Goal: Information Seeking & Learning: Find specific page/section

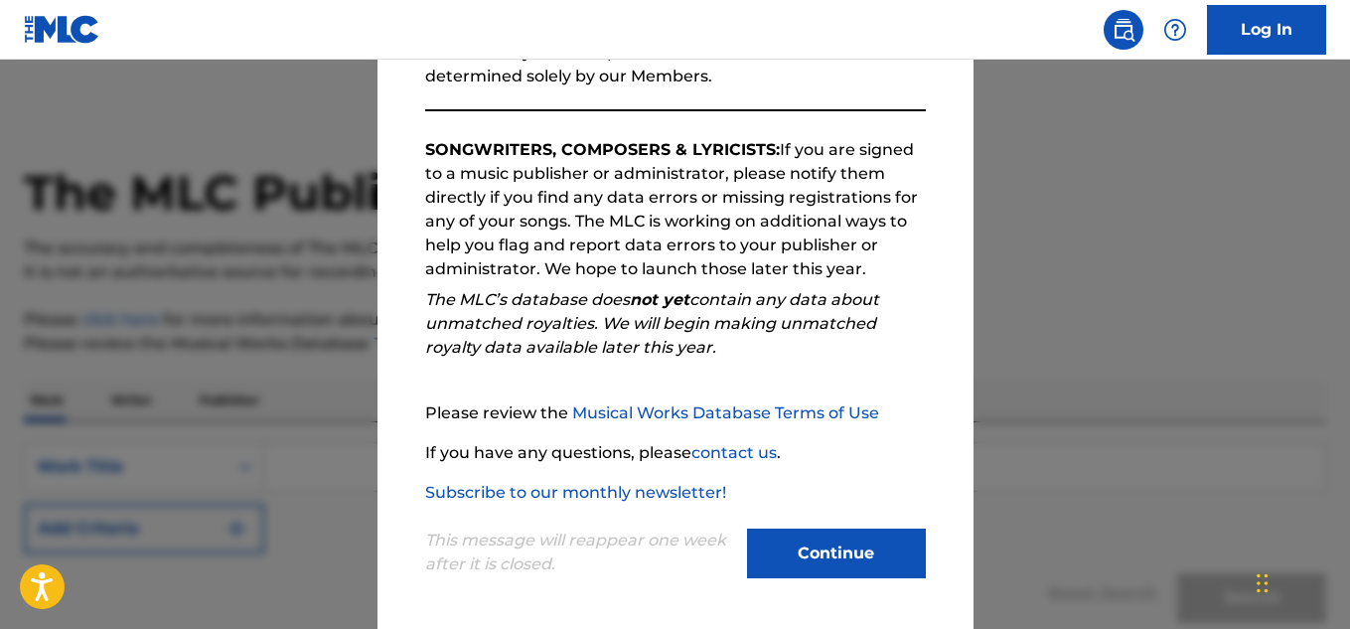
scroll to position [280, 0]
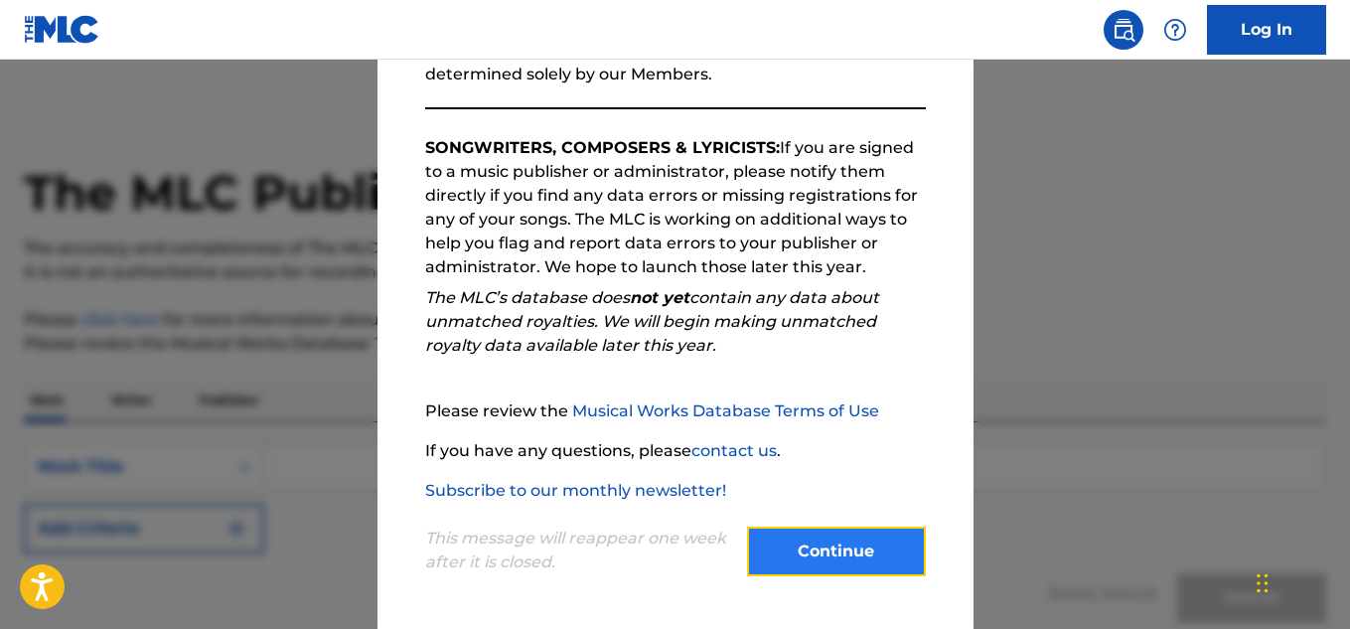
click at [804, 536] on button "Continue" at bounding box center [836, 551] width 179 height 50
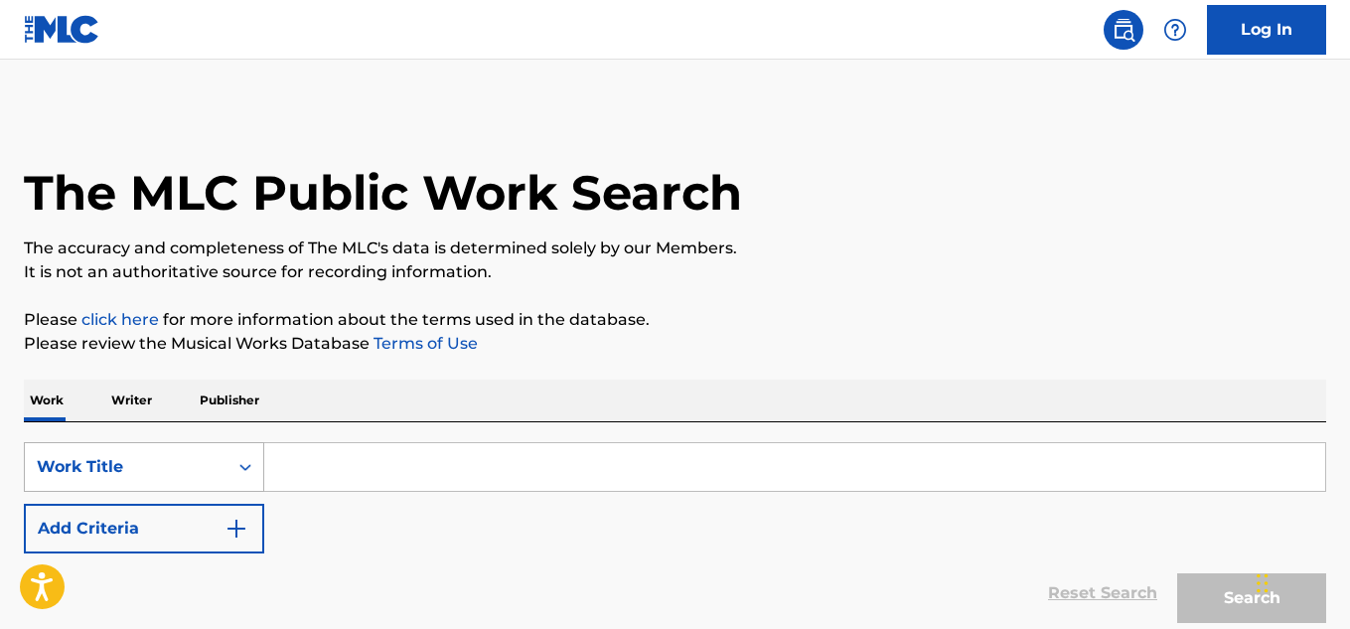
click at [249, 469] on icon "Search Form" at bounding box center [245, 467] width 20 height 20
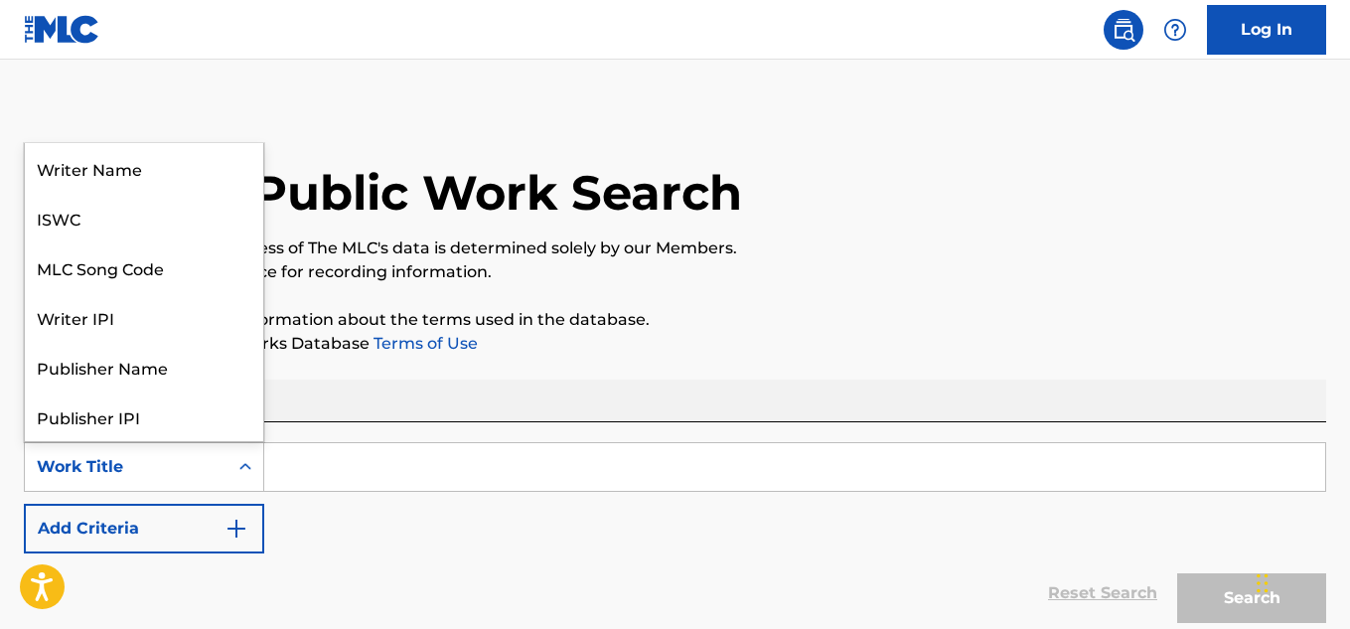
scroll to position [99, 0]
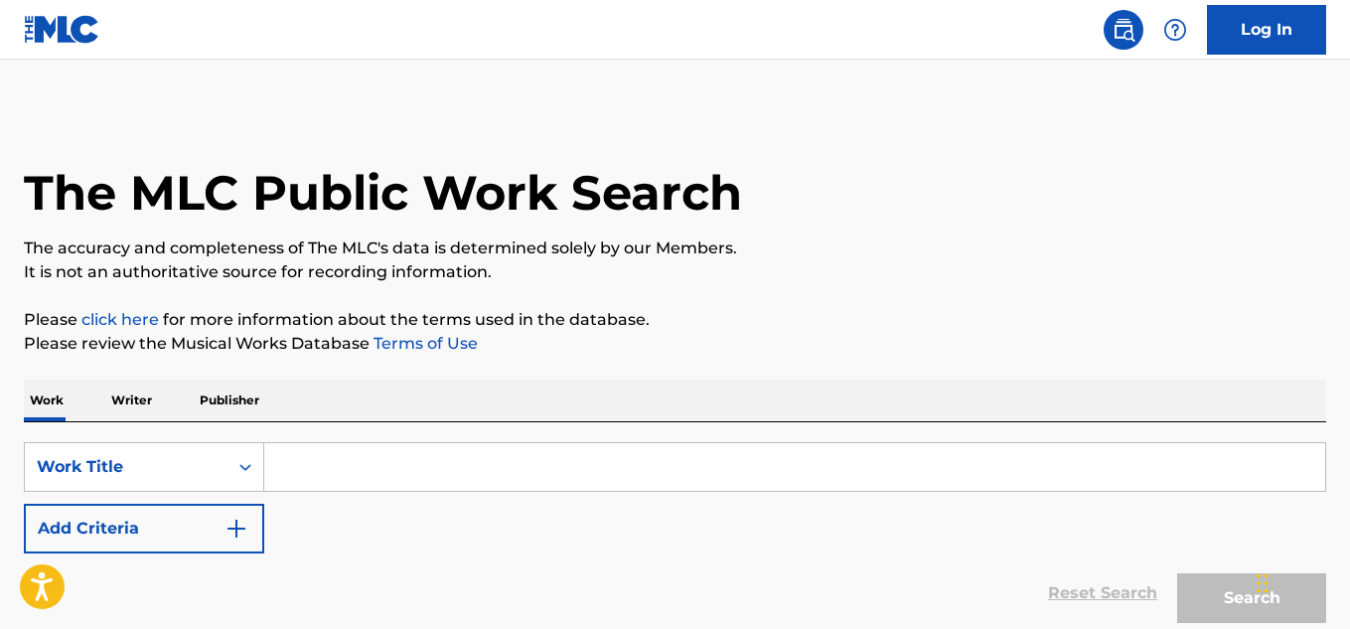
click at [94, 478] on div "Work Title" at bounding box center [126, 467] width 179 height 24
click at [249, 471] on icon "Search Form" at bounding box center [245, 467] width 20 height 20
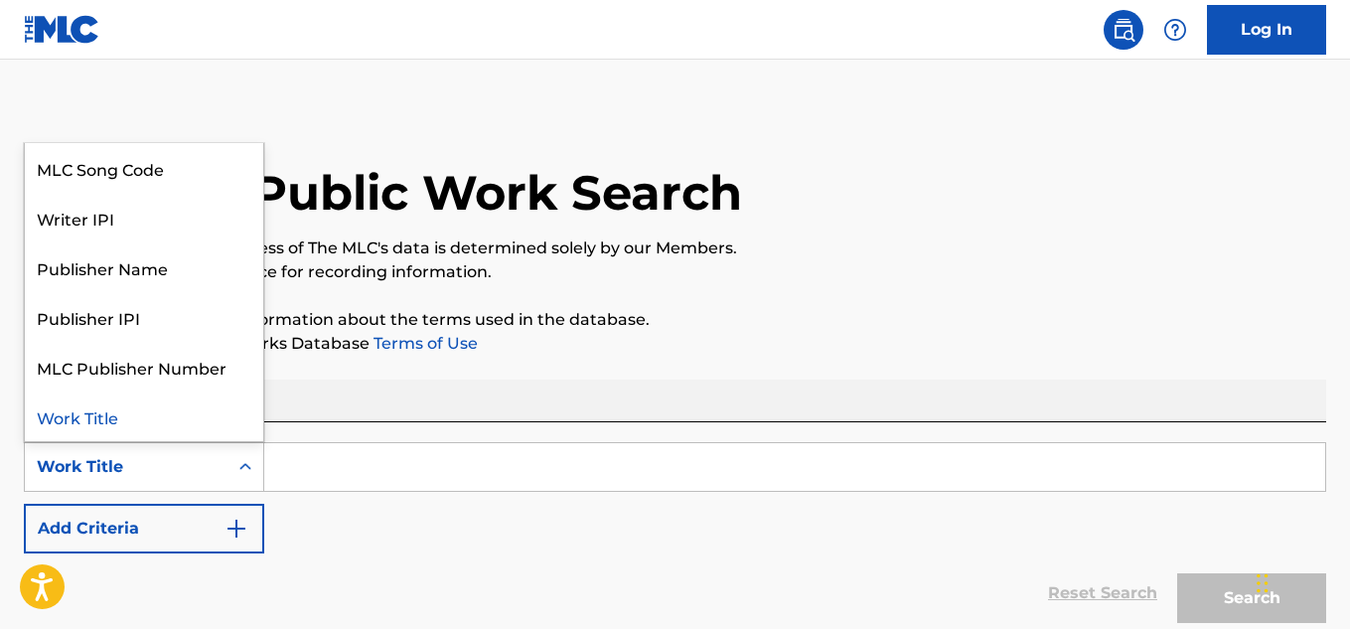
click at [97, 410] on div "Work Title" at bounding box center [144, 416] width 238 height 50
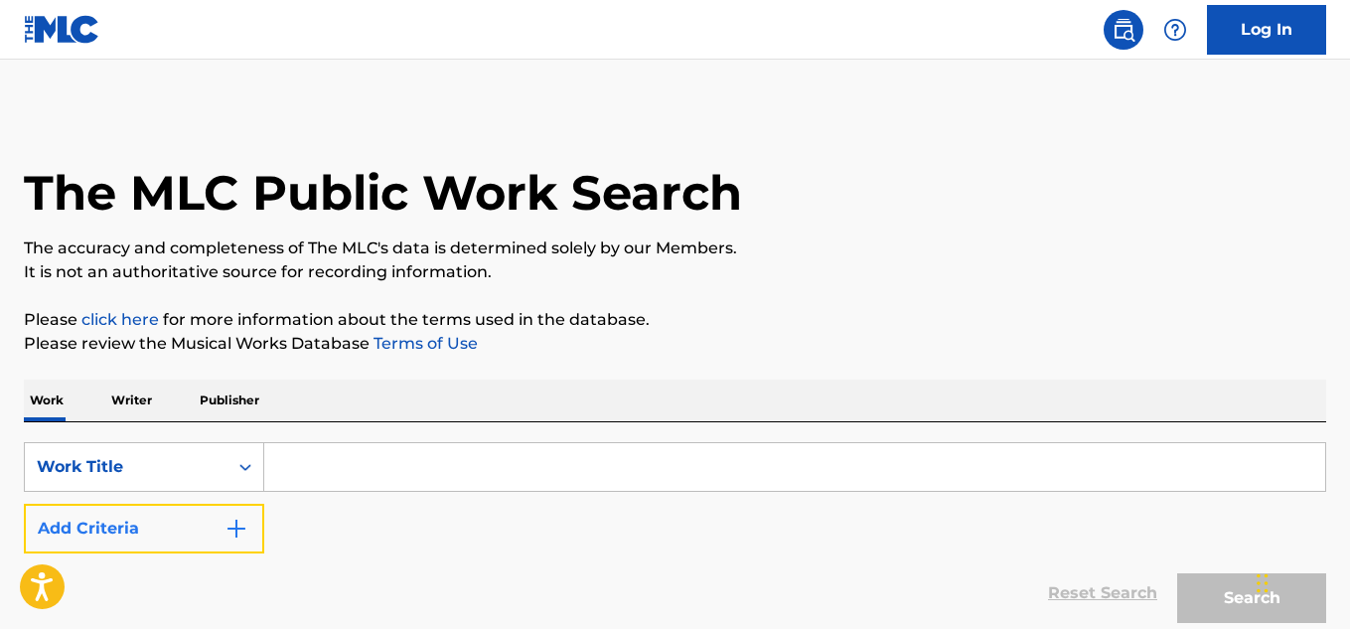
click at [194, 540] on button "Add Criteria" at bounding box center [144, 529] width 240 height 50
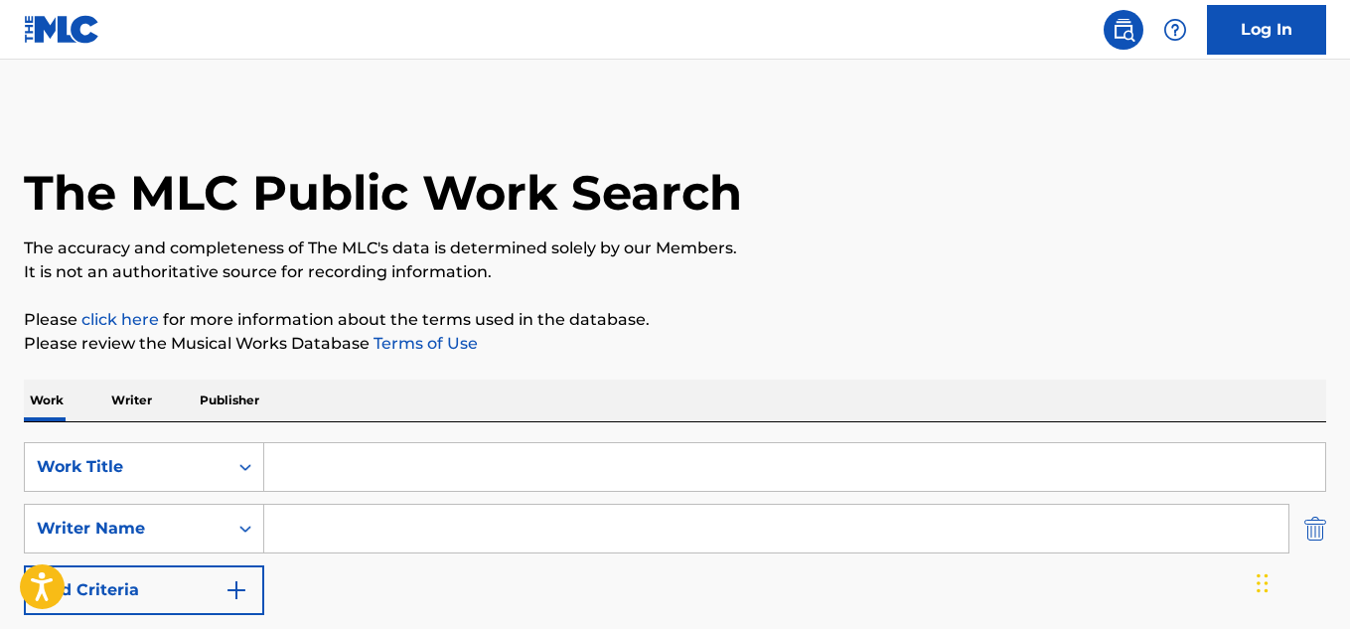
click at [1312, 528] on img "Search Form" at bounding box center [1315, 529] width 22 height 50
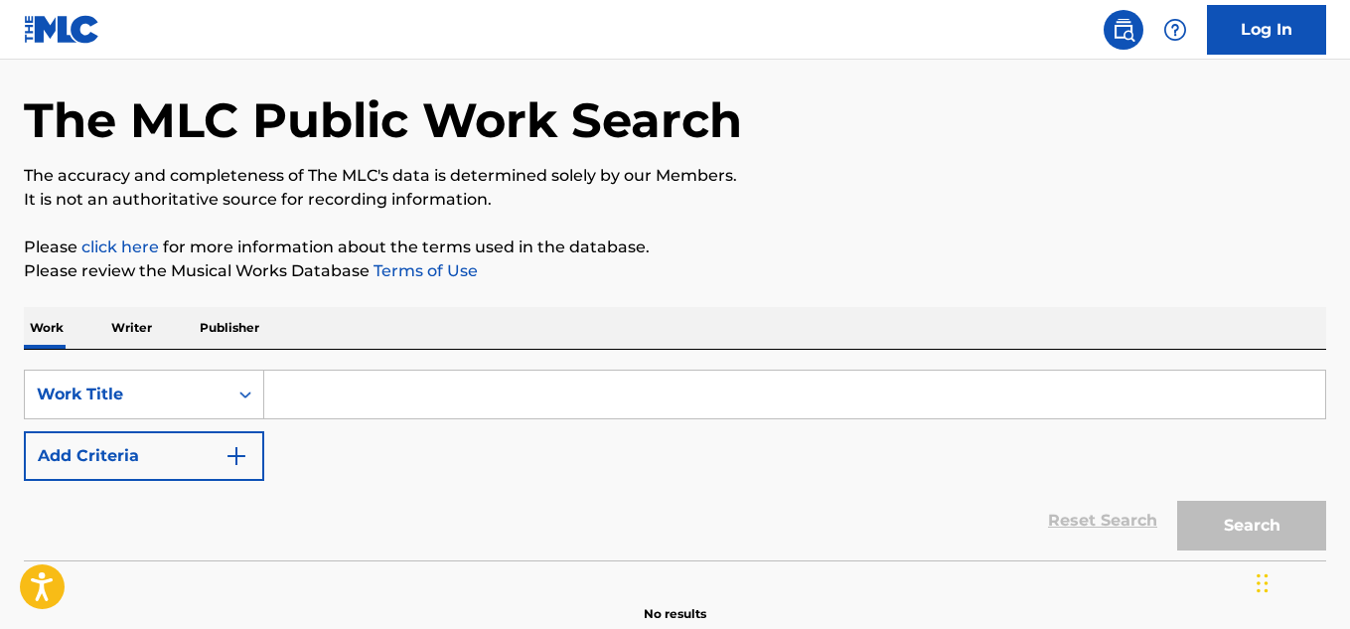
scroll to position [92, 0]
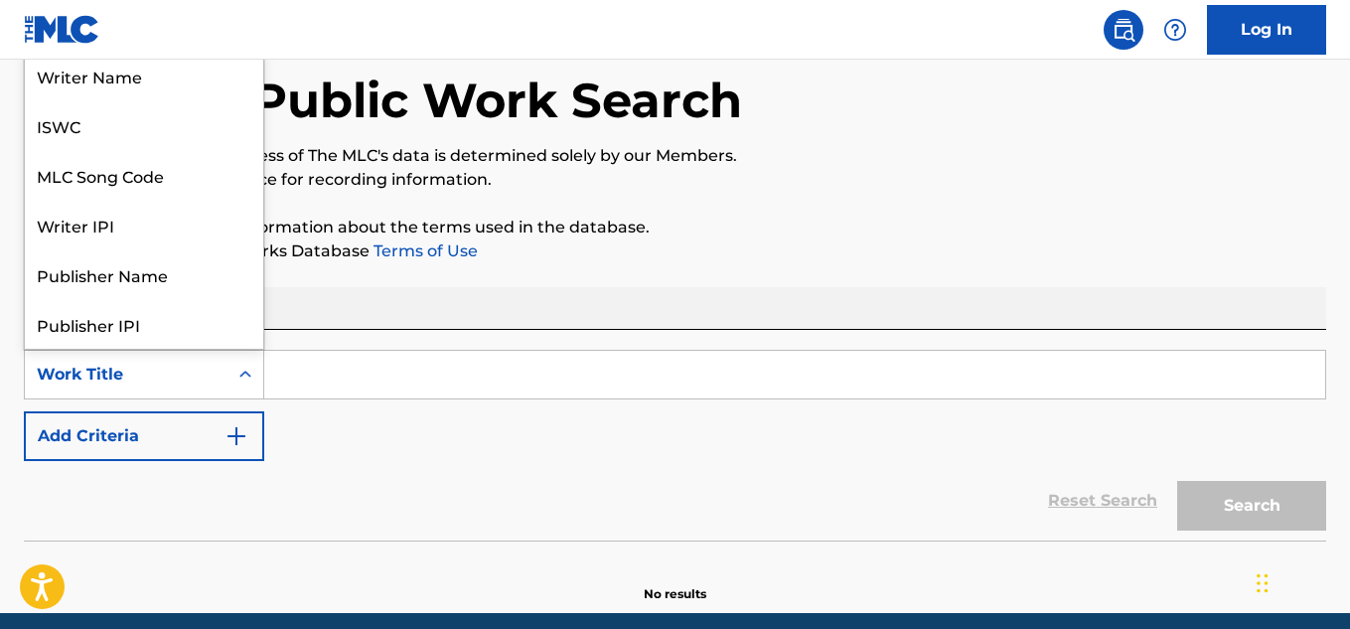
click at [138, 373] on div "Work Title" at bounding box center [126, 375] width 179 height 24
click at [107, 318] on div "Work Title" at bounding box center [144, 324] width 238 height 50
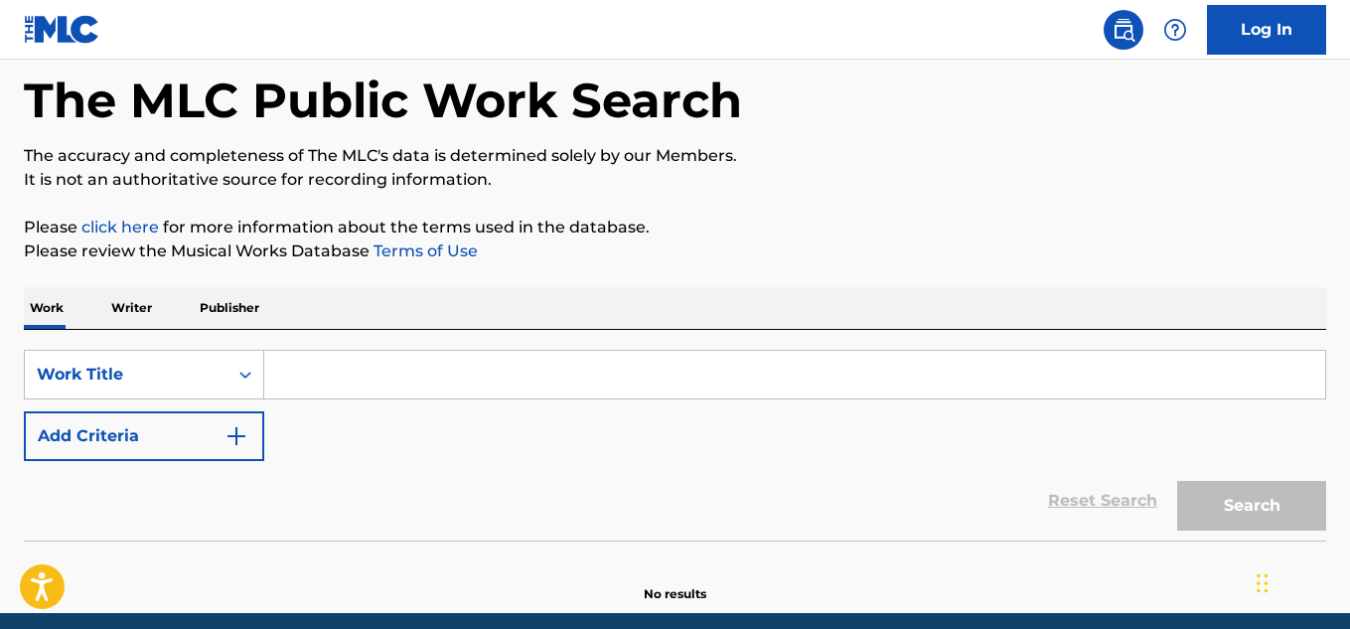
click at [133, 313] on p "Writer" at bounding box center [131, 308] width 53 height 42
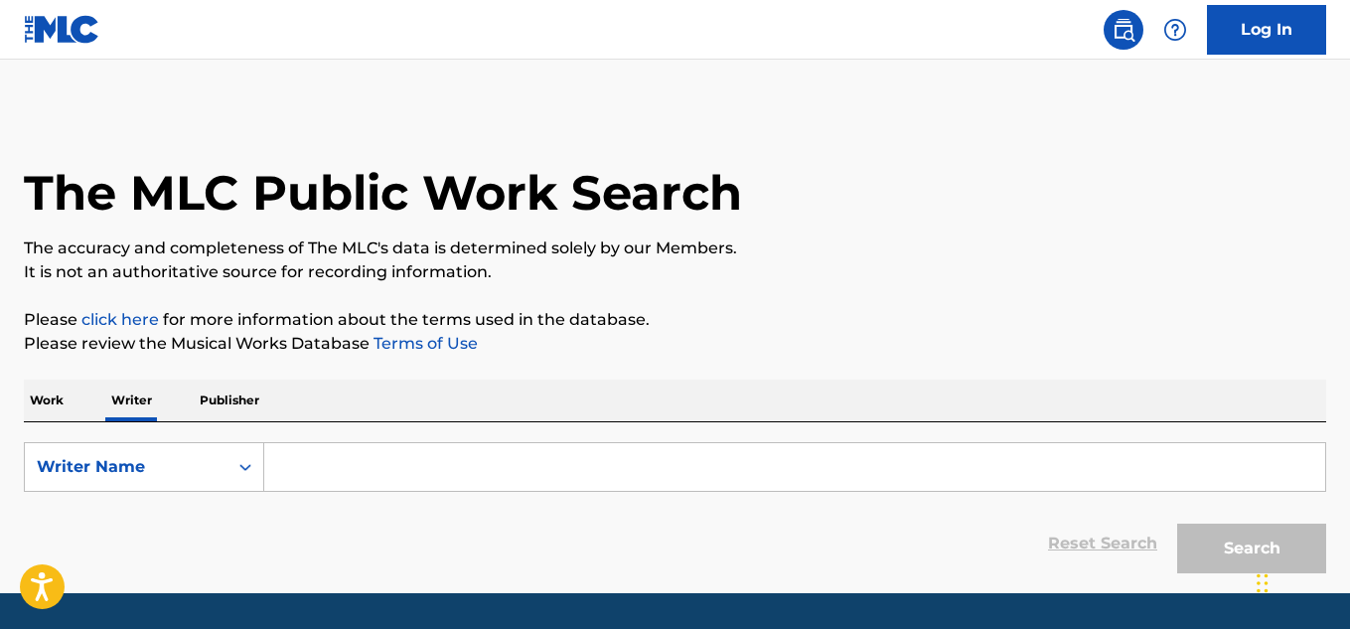
click at [236, 404] on p "Publisher" at bounding box center [230, 400] width 72 height 42
click at [242, 468] on icon "Search Form" at bounding box center [245, 467] width 12 height 7
click at [286, 399] on div "Work Writer Publisher" at bounding box center [675, 400] width 1302 height 42
